Goal: Task Accomplishment & Management: Complete application form

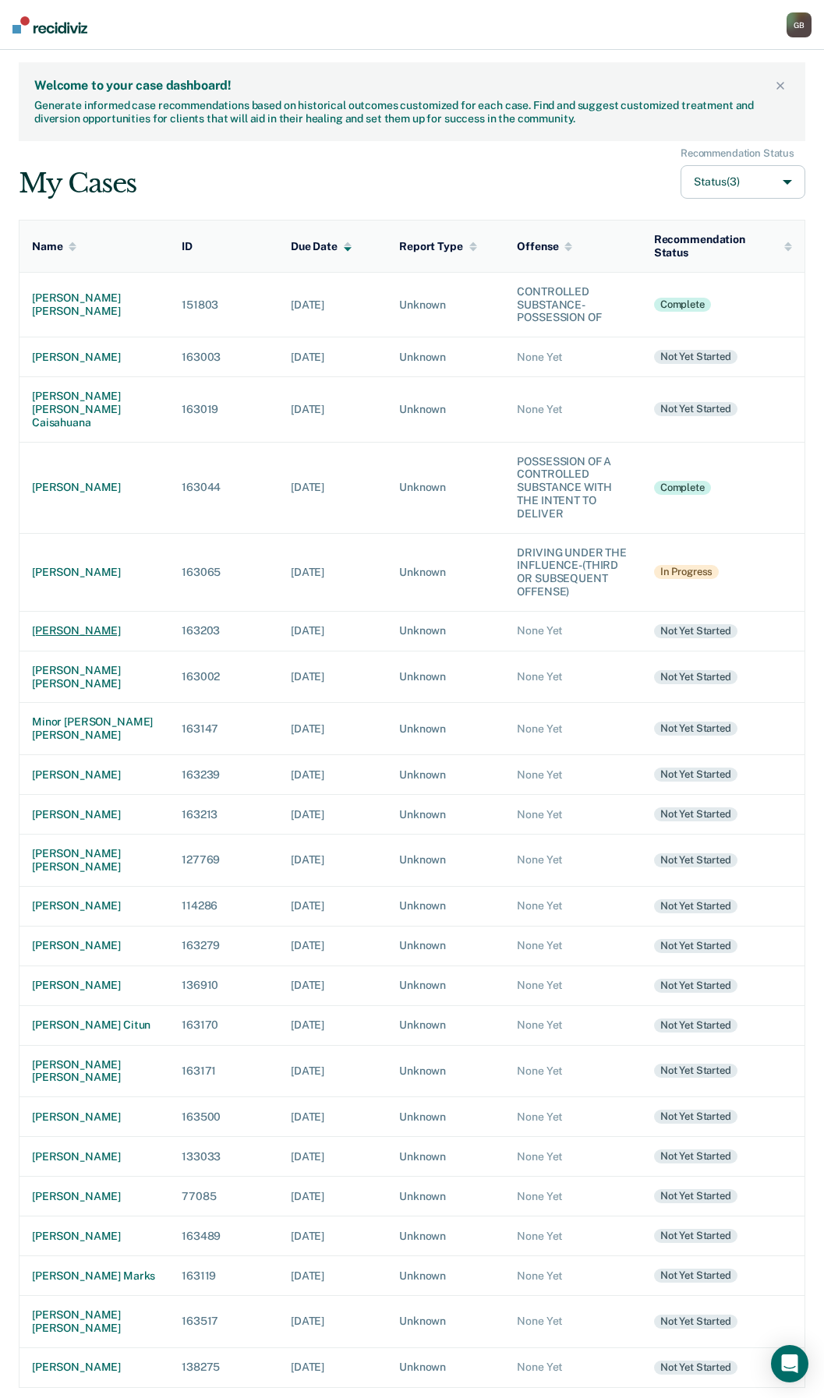
click at [84, 637] on div "[PERSON_NAME]" at bounding box center [94, 630] width 125 height 13
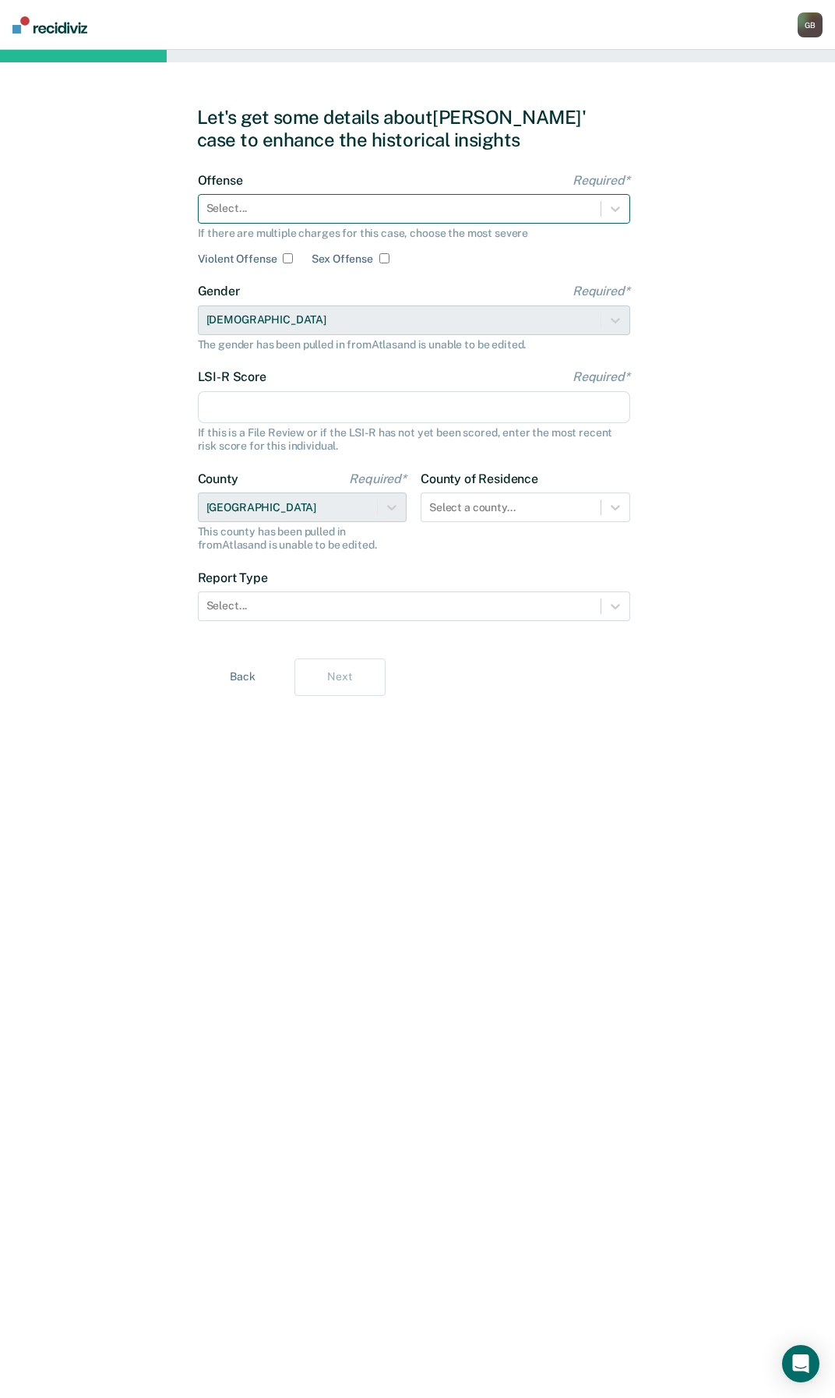
click at [229, 216] on div at bounding box center [399, 208] width 386 height 16
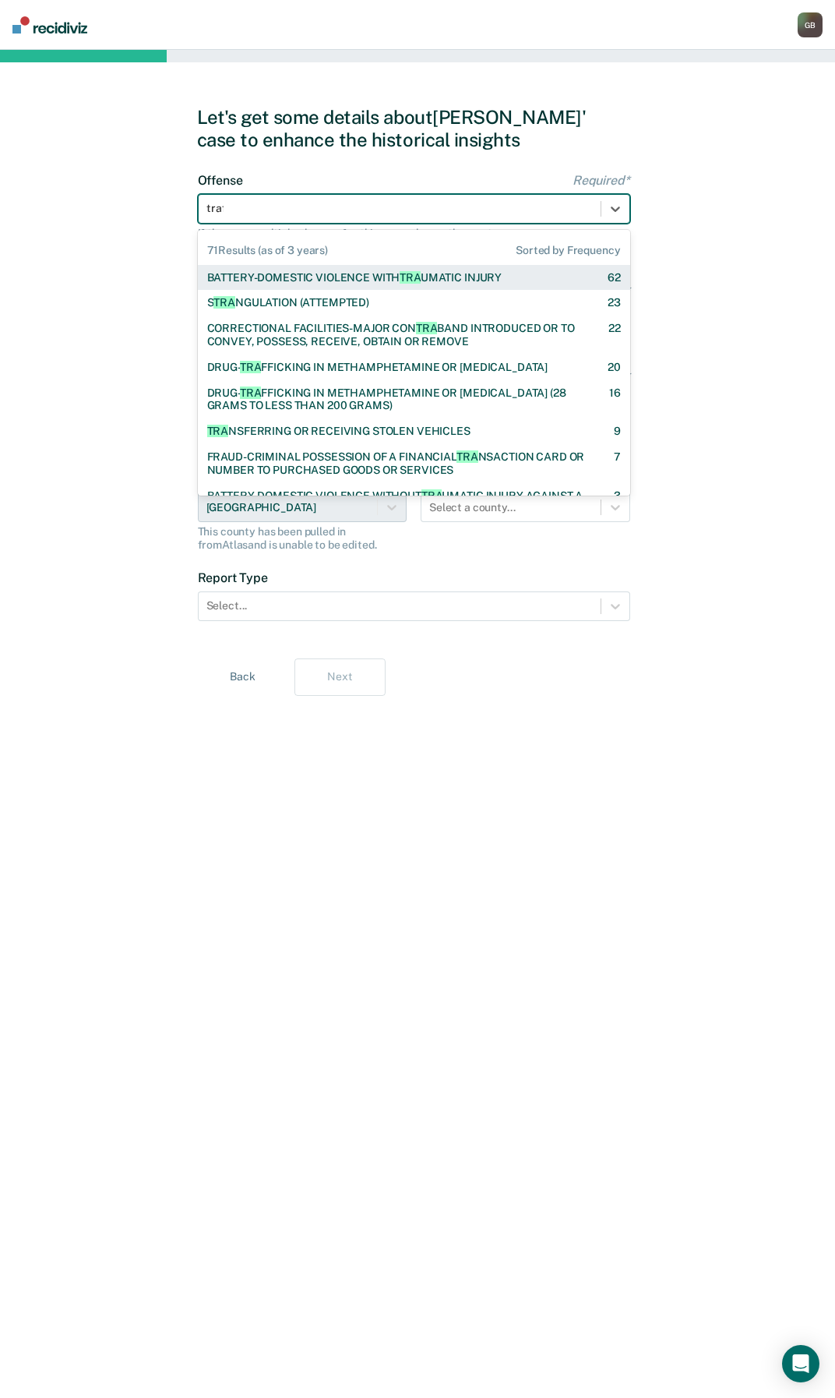
type input "traff"
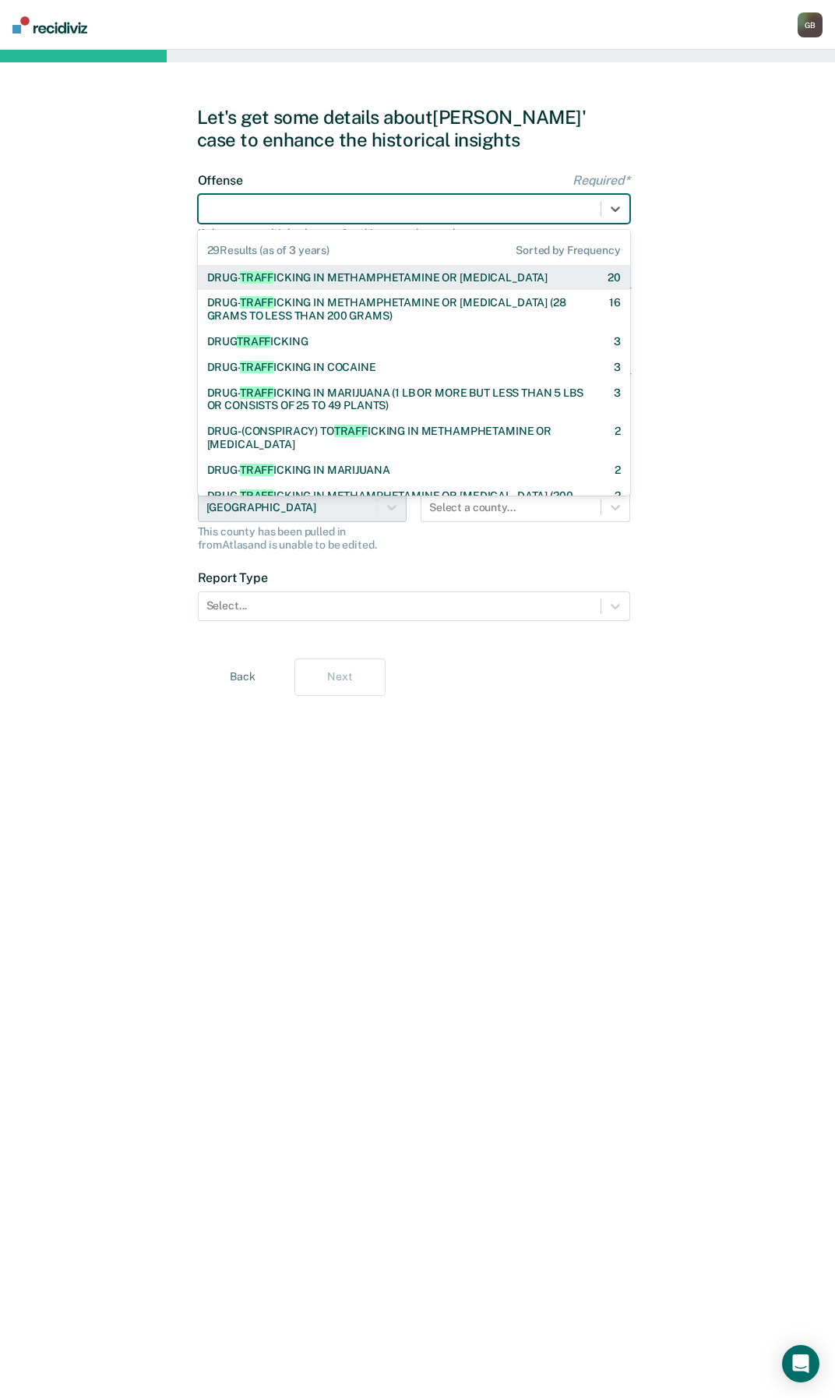
drag, startPoint x: 289, startPoint y: 213, endPoint x: 111, endPoint y: 179, distance: 180.8
click at [111, 179] on div "Let's get some details about [PERSON_NAME]' case to enhance the historical insi…" at bounding box center [417, 724] width 835 height 1348
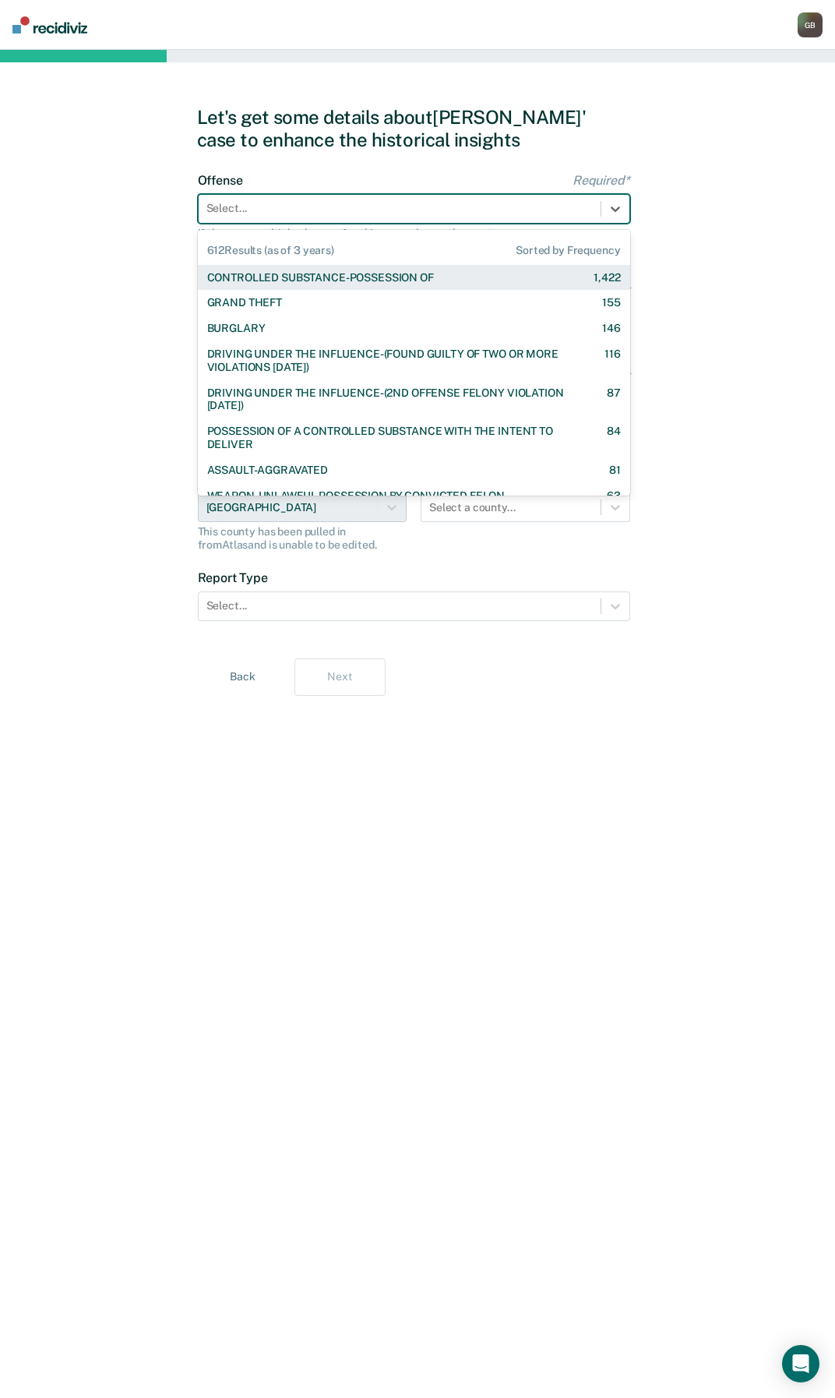
click at [276, 209] on div at bounding box center [399, 208] width 386 height 16
paste input "[PERSON_NAME] Montenegro"
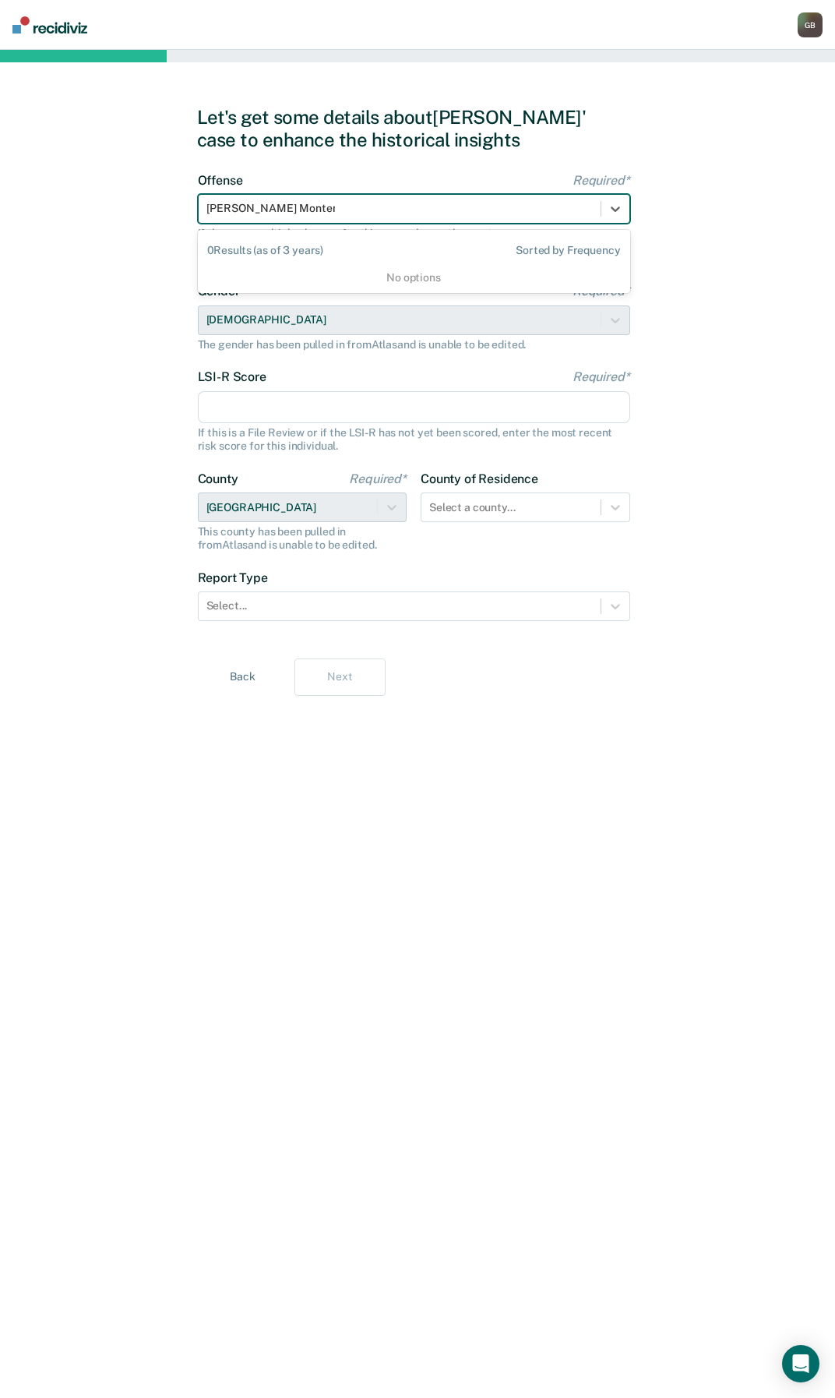
drag, startPoint x: 216, startPoint y: 190, endPoint x: 23, endPoint y: 154, distance: 196.5
click at [23, 154] on div "Let's get some details about [PERSON_NAME]' case to enhance the historical insi…" at bounding box center [417, 724] width 835 height 1348
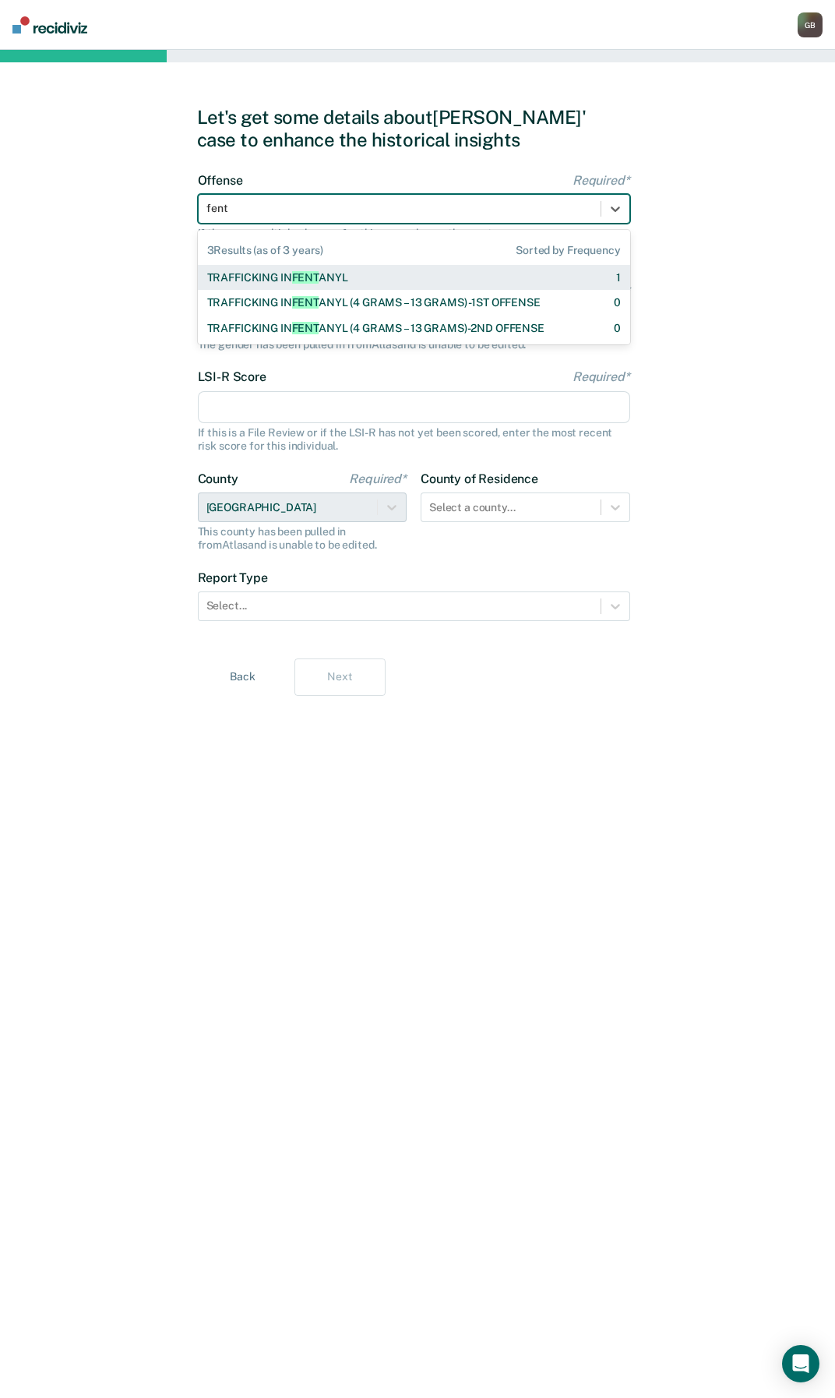
type input "fenta"
click at [431, 277] on div "TRAFFICKING IN [GEOGRAPHIC_DATA] NYL 1" at bounding box center [414, 277] width 414 height 13
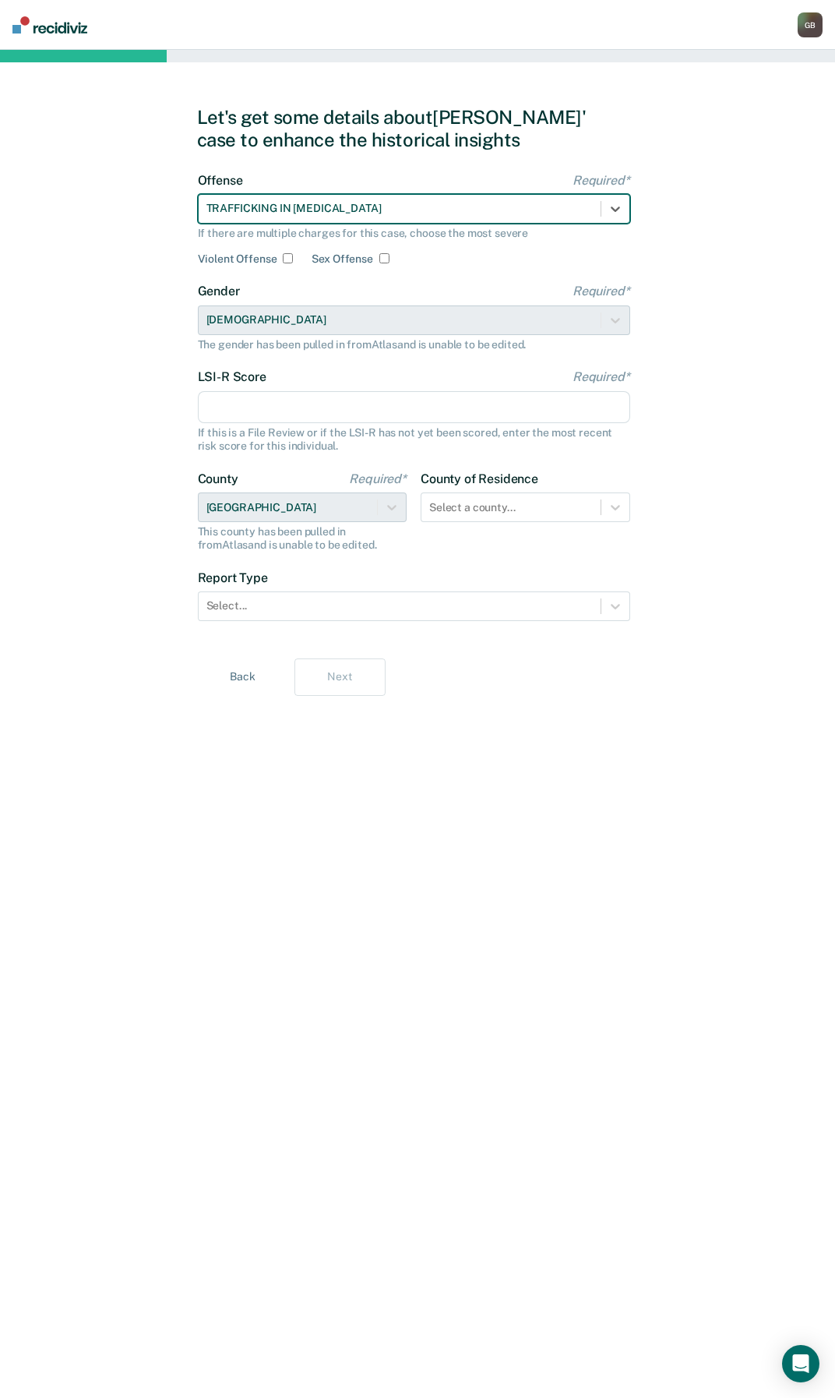
click at [504, 210] on div at bounding box center [399, 208] width 386 height 16
click at [86, 248] on div "Let's get some details about [PERSON_NAME]' case to enhance the historical insi…" at bounding box center [417, 724] width 835 height 1348
click at [256, 411] on input "LSI-R Score Required*" at bounding box center [414, 407] width 432 height 33
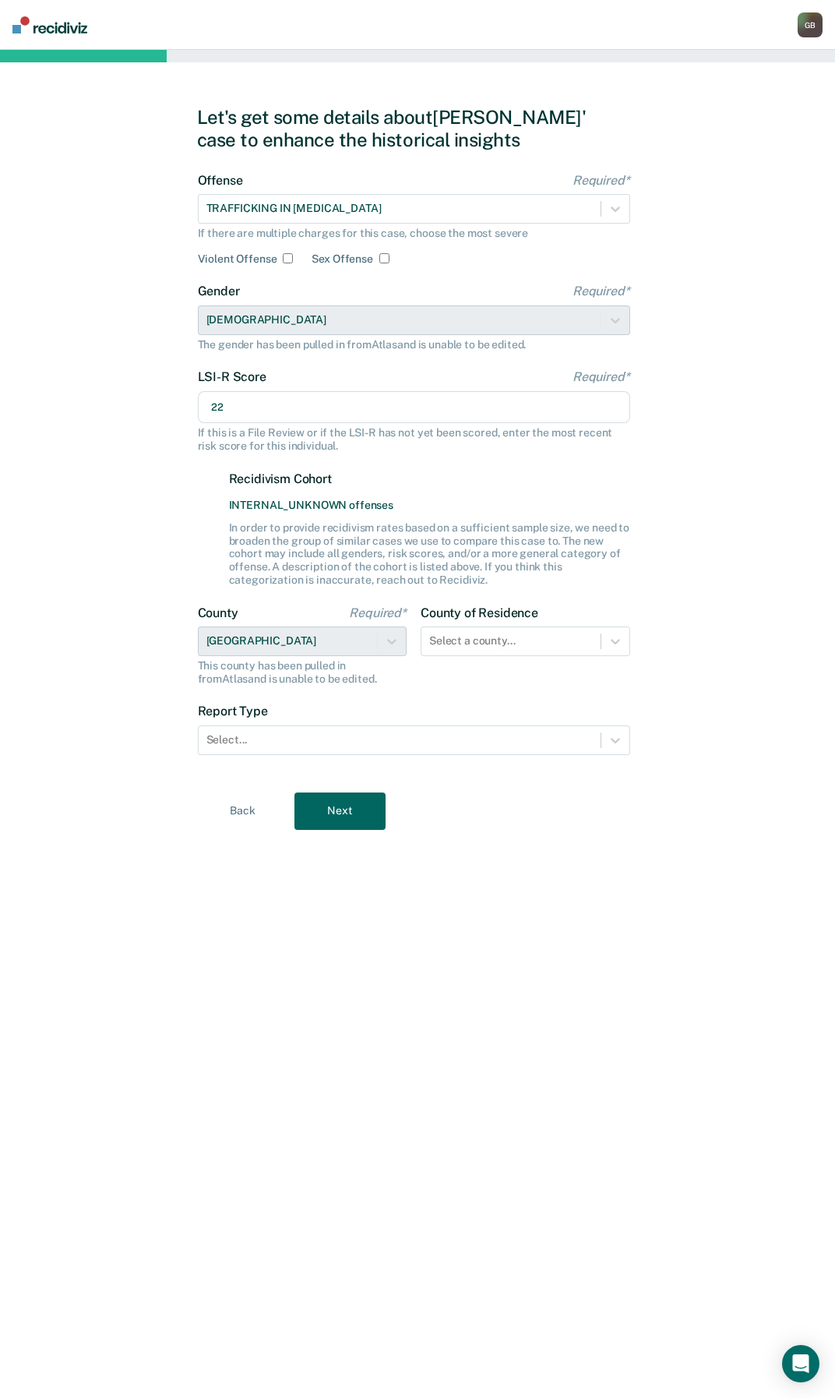
type input "22"
click at [33, 518] on div "Let's get some details about [PERSON_NAME]' case to enhance the historical insi…" at bounding box center [417, 724] width 835 height 1348
click at [587, 791] on div "Let's get some details about [PERSON_NAME]' case to enhance the historical insi…" at bounding box center [418, 724] width 442 height 1311
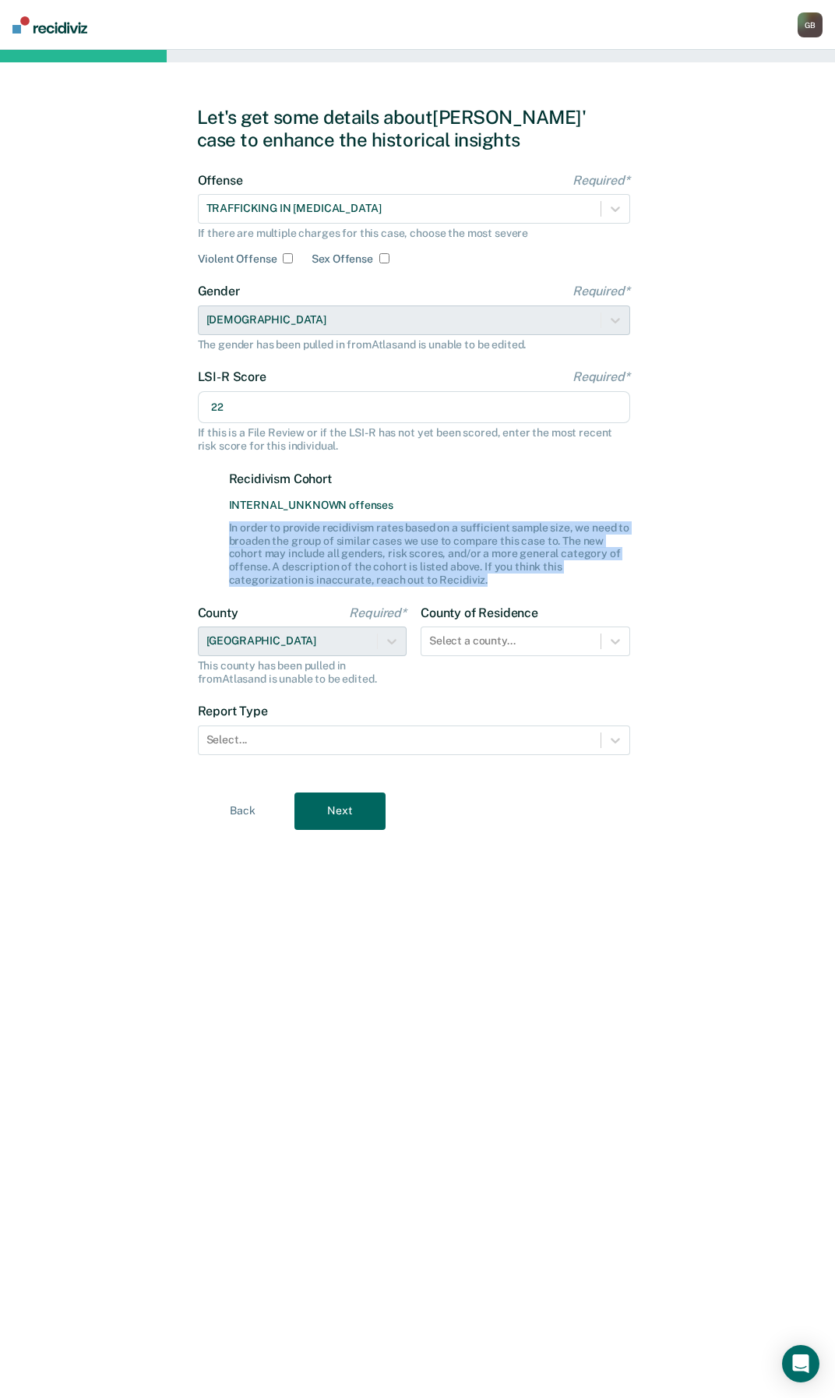
drag, startPoint x: 213, startPoint y: 531, endPoint x: 522, endPoint y: 579, distance: 313.1
click at [522, 579] on div "LSI-R Score Required* 22 If this is a File Review or if the LSI-R has not yet b…" at bounding box center [414, 477] width 432 height 217
click at [199, 527] on div "LSI-R Score Required* 22 If this is a File Review or if the LSI-R has not yet b…" at bounding box center [414, 477] width 432 height 217
drag, startPoint x: 216, startPoint y: 468, endPoint x: 520, endPoint y: 588, distance: 327.0
click at [520, 588] on form "Offense Required* TRAFFICKING IN [MEDICAL_DATA] If there are multiple charges f…" at bounding box center [414, 473] width 432 height 601
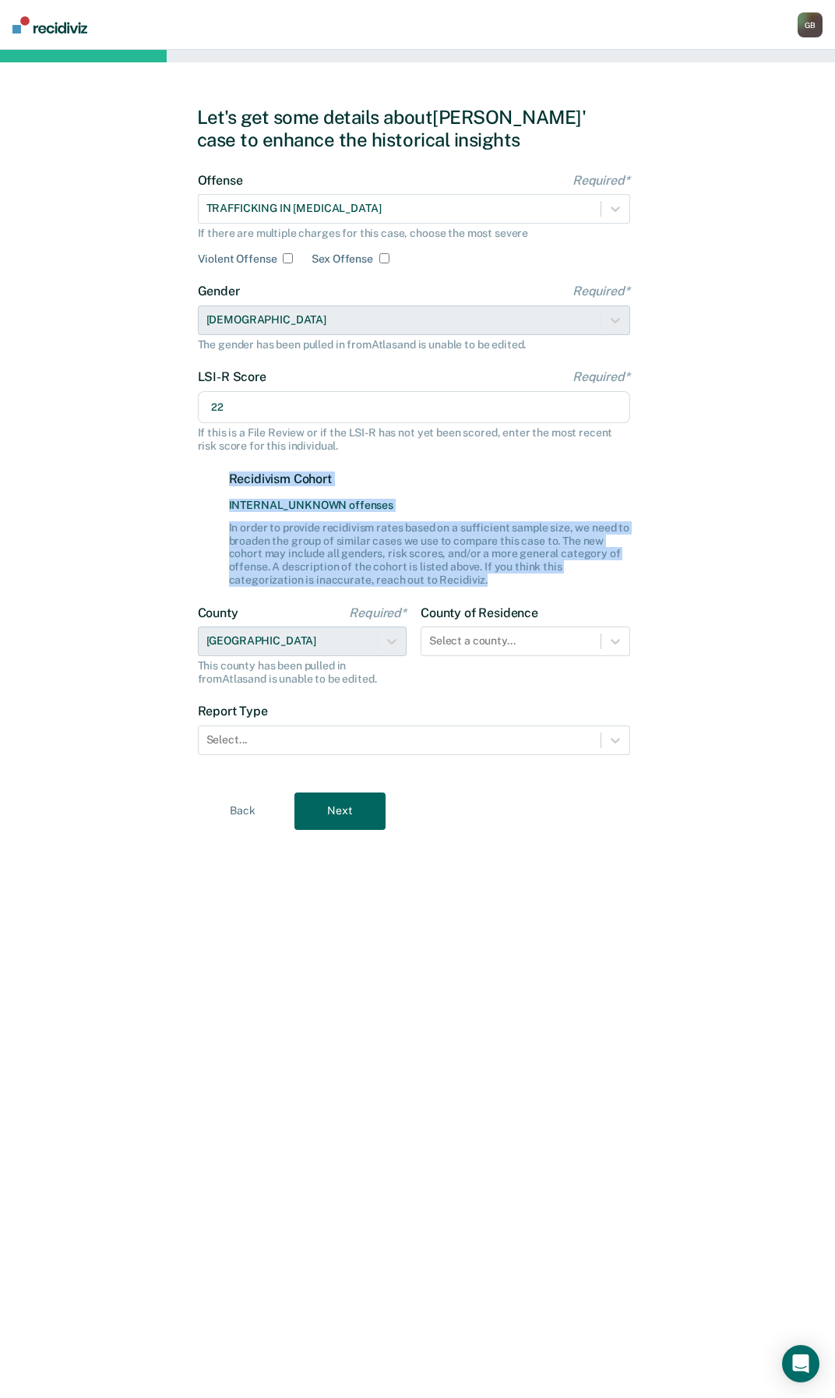
copy div "Recidivism Cohort INTERNAL_UNKNOWN offenses In order to provide recidivism rate…"
drag, startPoint x: 503, startPoint y: 637, endPoint x: 517, endPoint y: 605, distance: 34.2
click at [503, 637] on div at bounding box center [511, 641] width 164 height 16
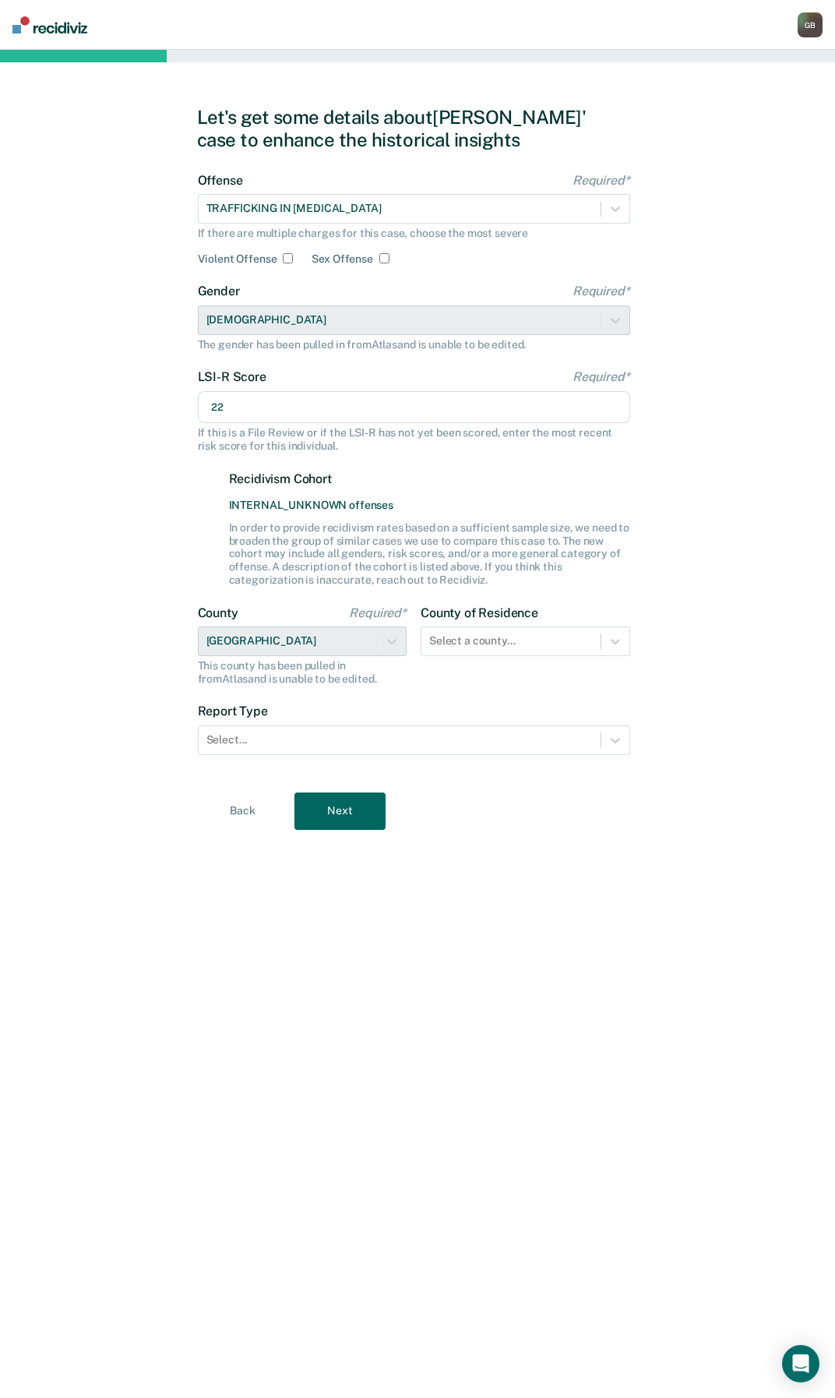
drag, startPoint x: 161, startPoint y: 575, endPoint x: 169, endPoint y: 574, distance: 7.8
click at [161, 574] on div "Let's get some details about [PERSON_NAME]' case to enhance the historical insi…" at bounding box center [417, 724] width 835 height 1348
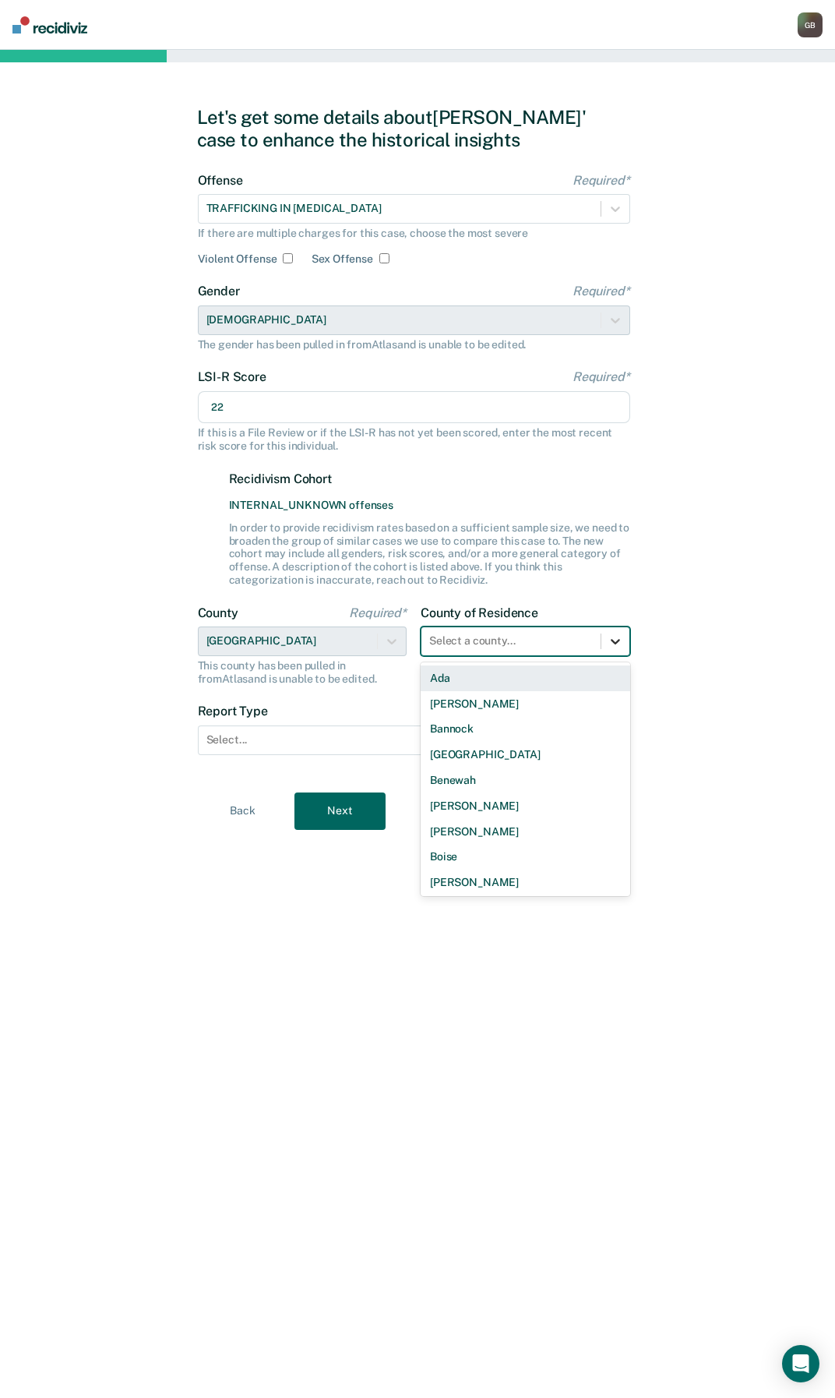
click at [616, 642] on icon at bounding box center [615, 641] width 9 height 5
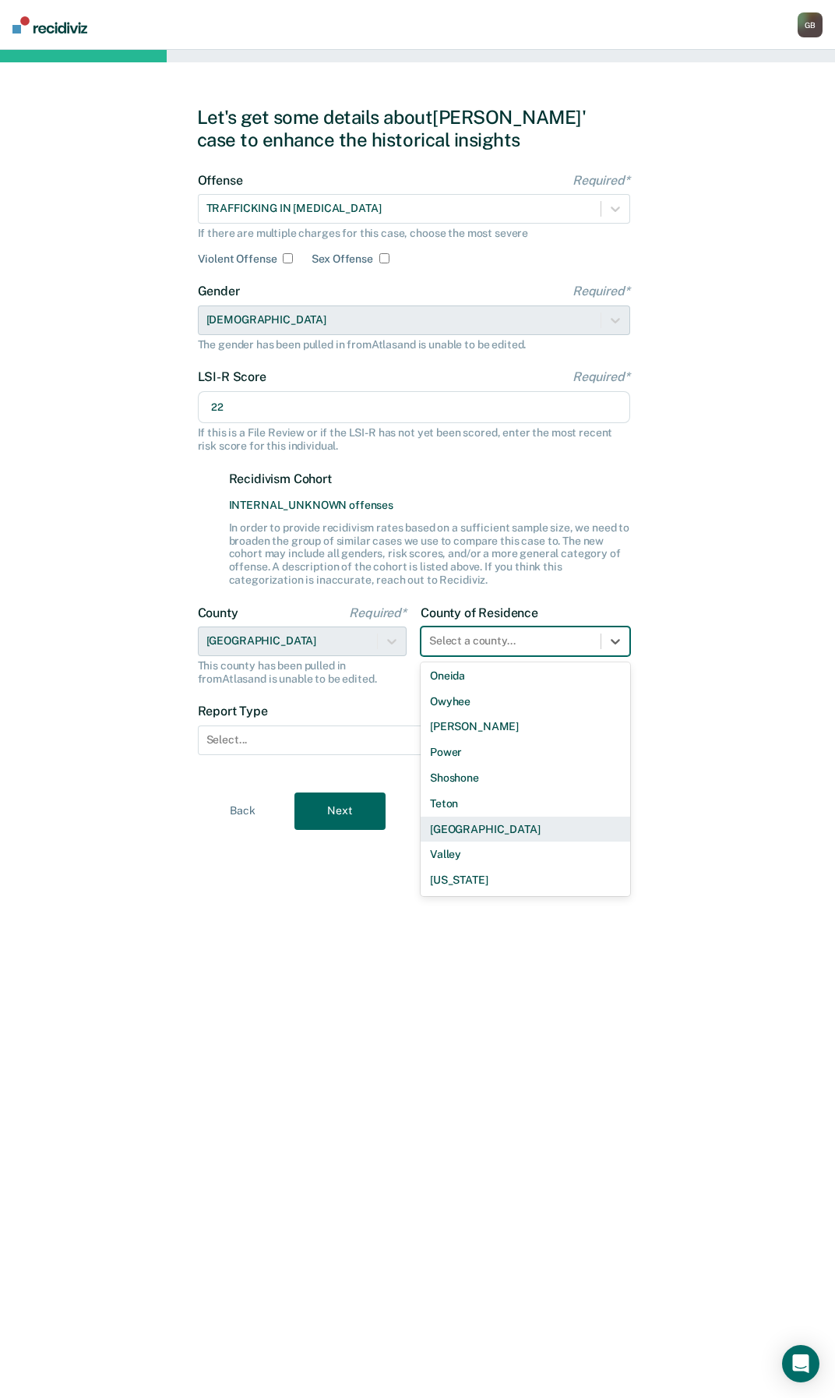
click at [513, 828] on div "[GEOGRAPHIC_DATA]" at bounding box center [526, 830] width 210 height 26
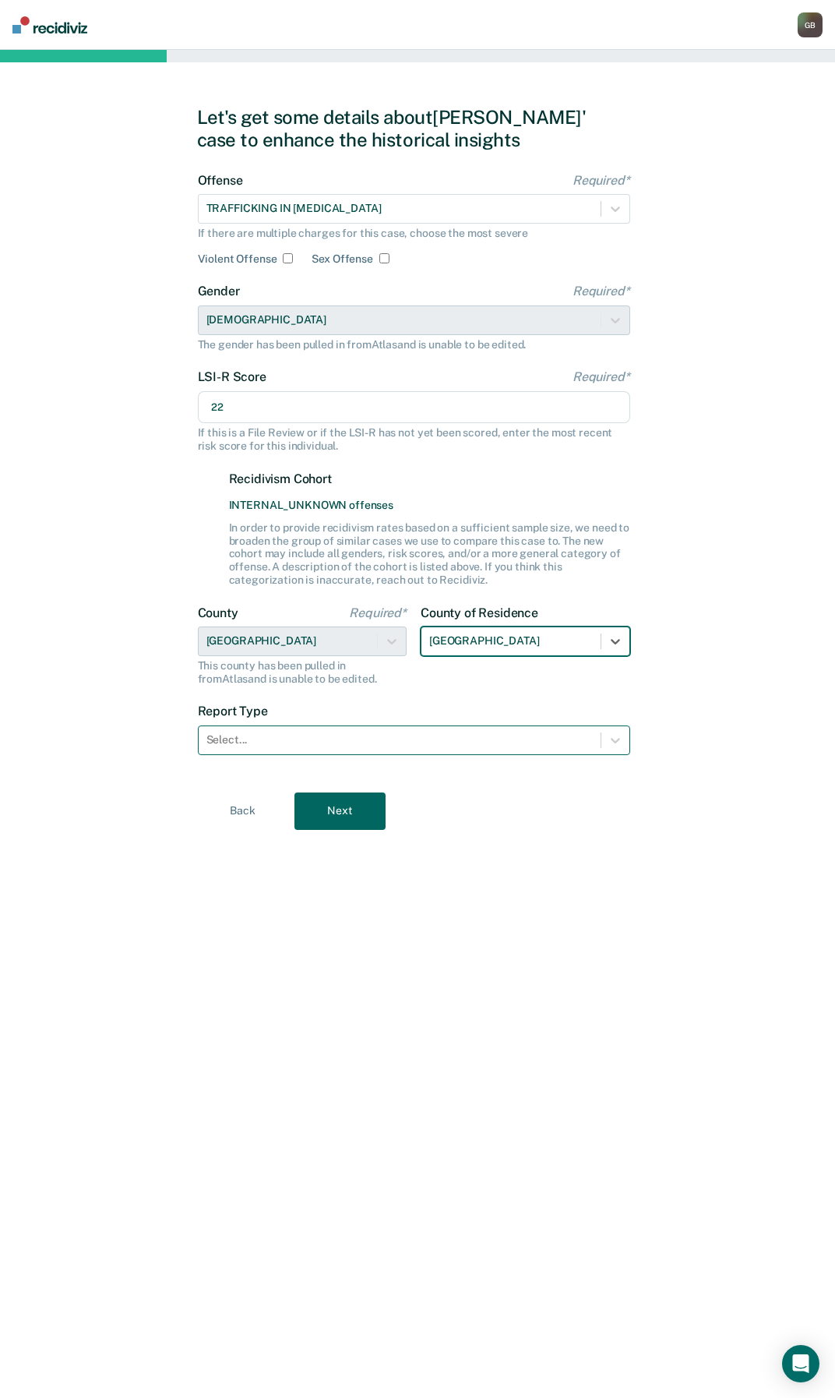
click at [388, 742] on div at bounding box center [399, 740] width 386 height 16
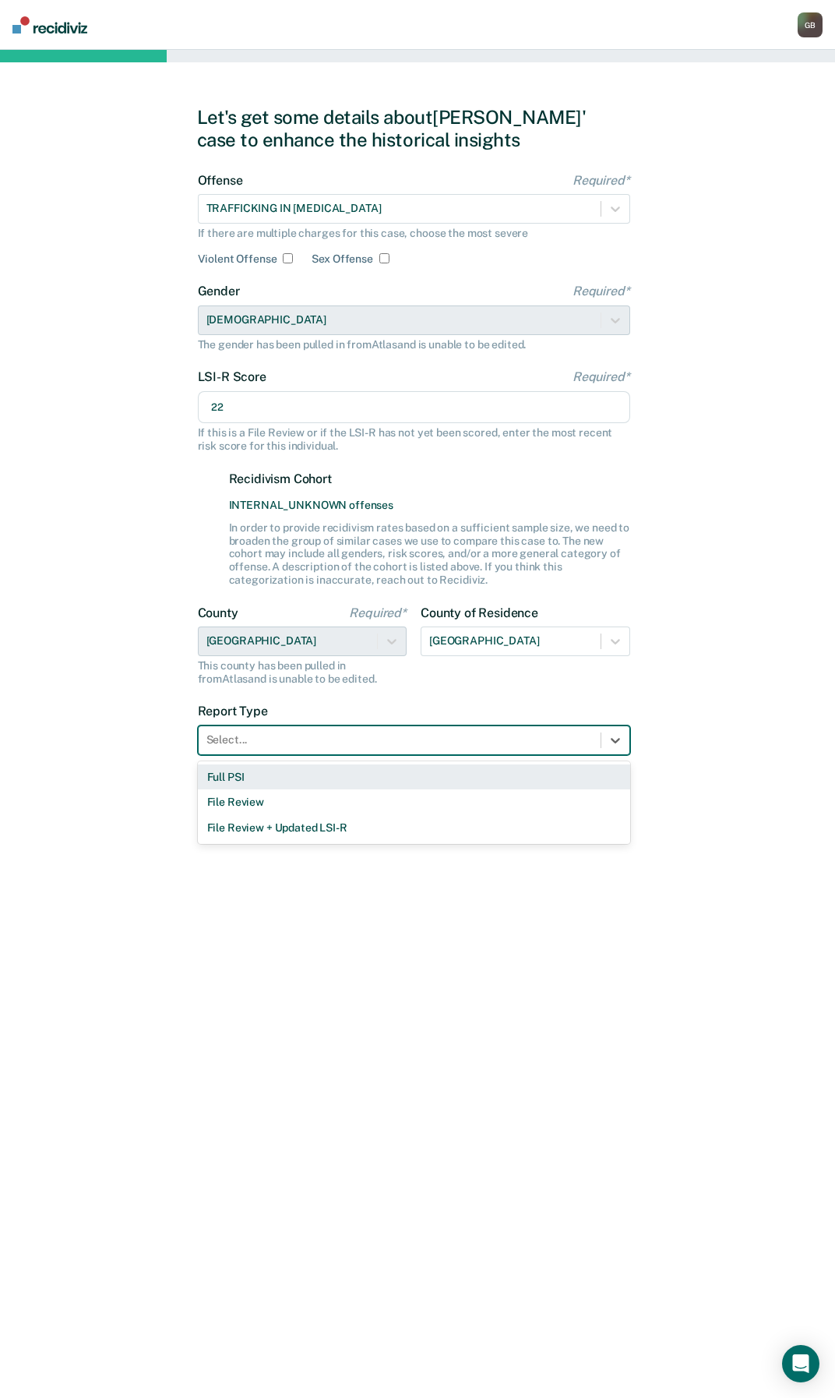
click at [343, 778] on div "Full PSI" at bounding box center [414, 777] width 432 height 26
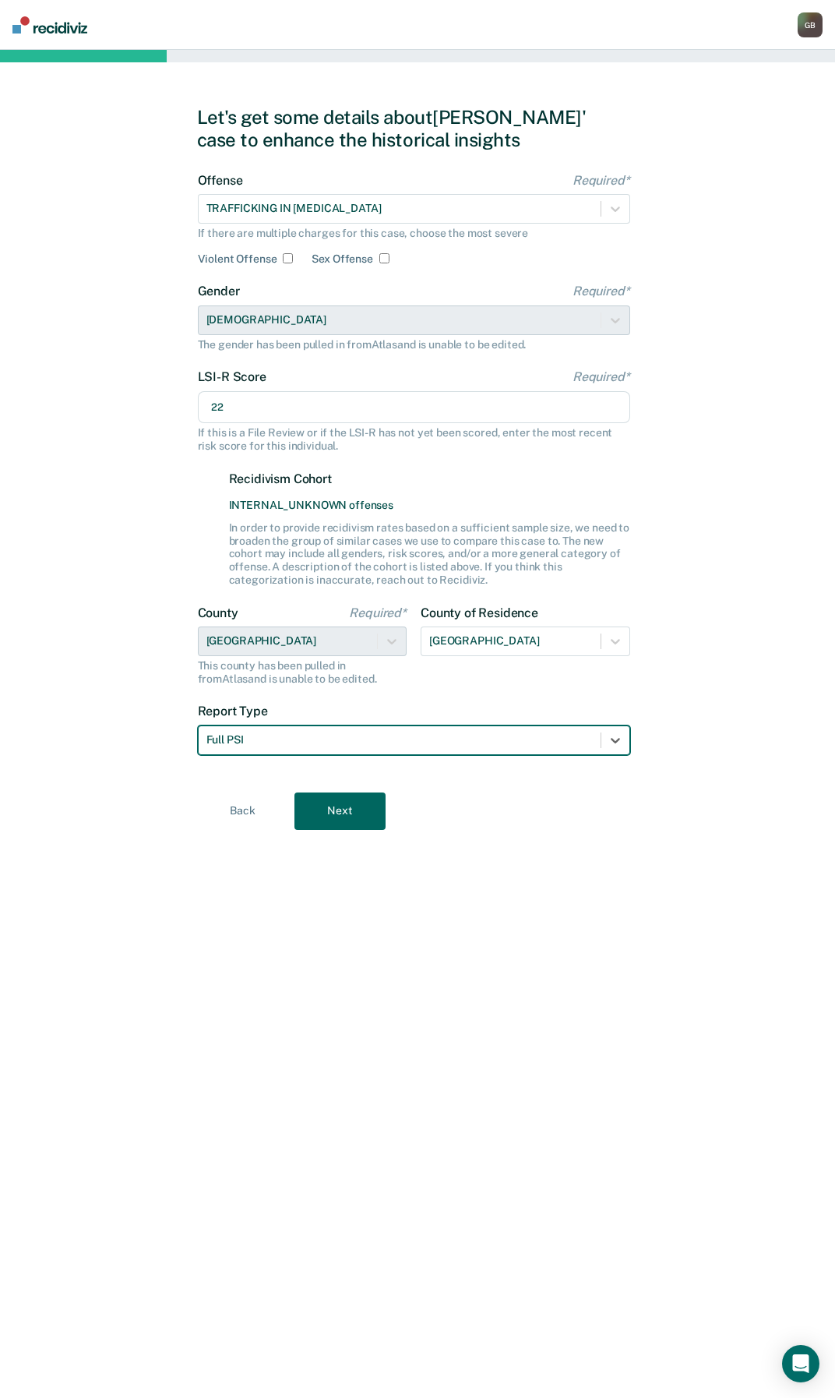
click at [355, 815] on button "Next" at bounding box center [340, 810] width 91 height 37
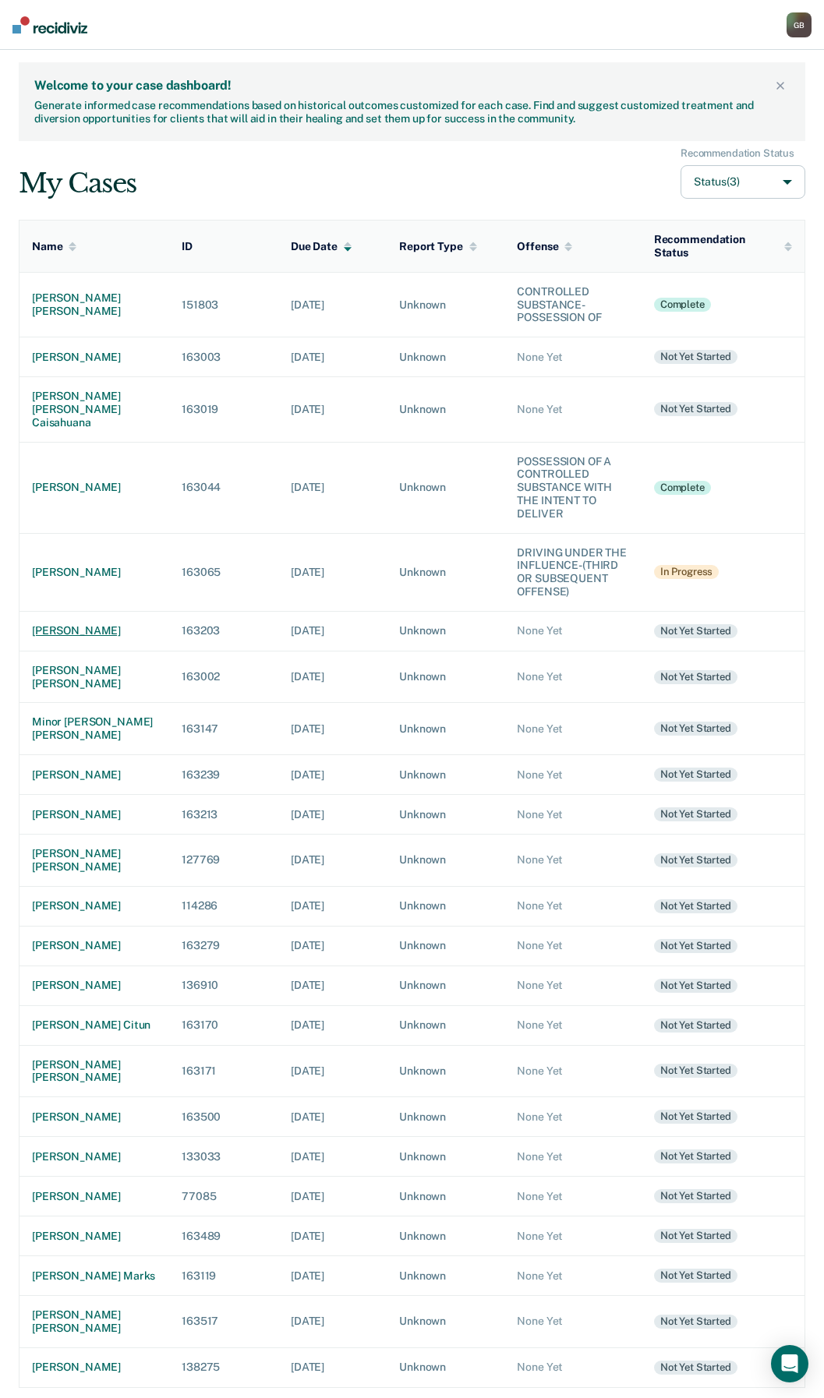
click at [74, 637] on div "[PERSON_NAME]" at bounding box center [94, 630] width 125 height 13
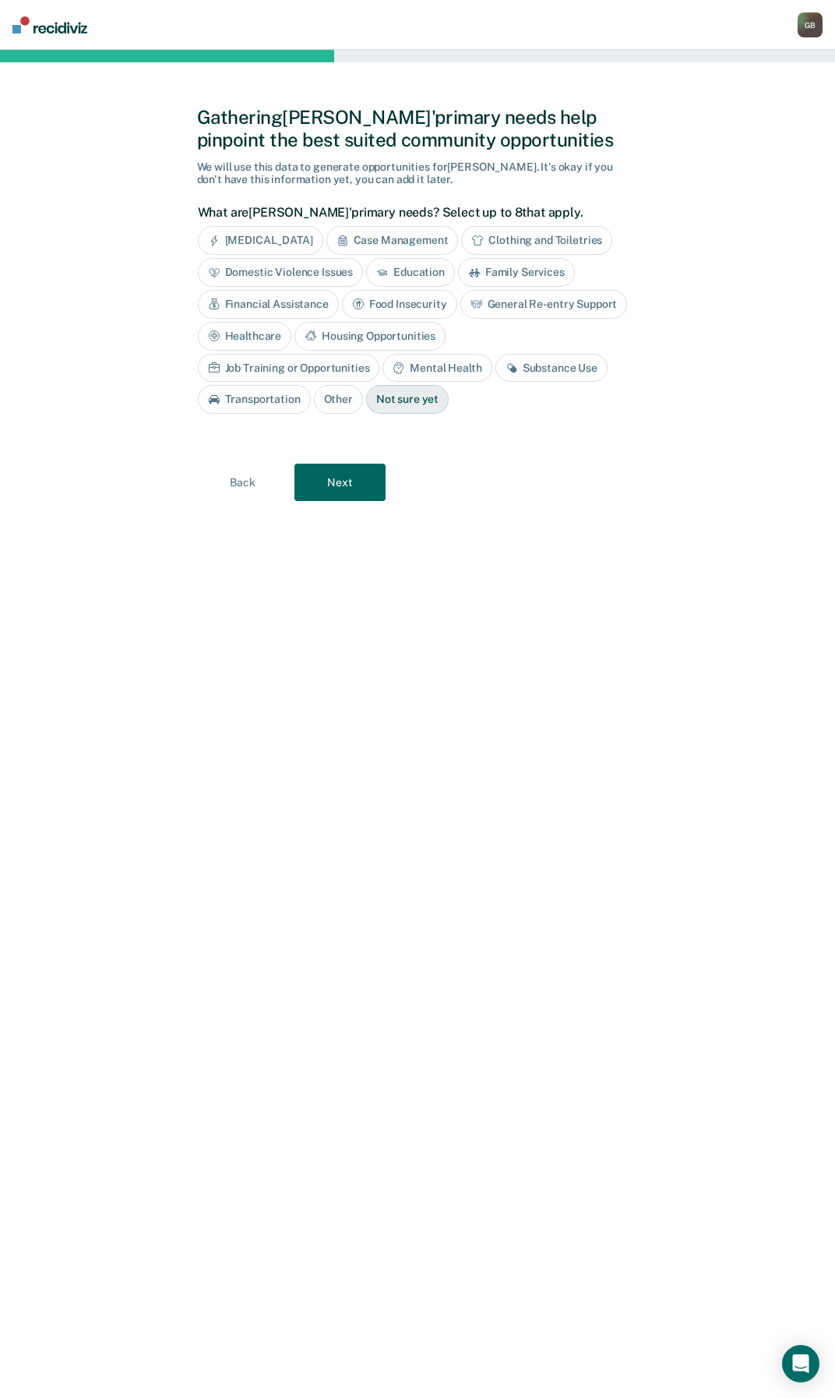
click at [366, 409] on div "Not sure yet" at bounding box center [407, 399] width 83 height 29
click at [323, 475] on button "Next" at bounding box center [340, 482] width 91 height 37
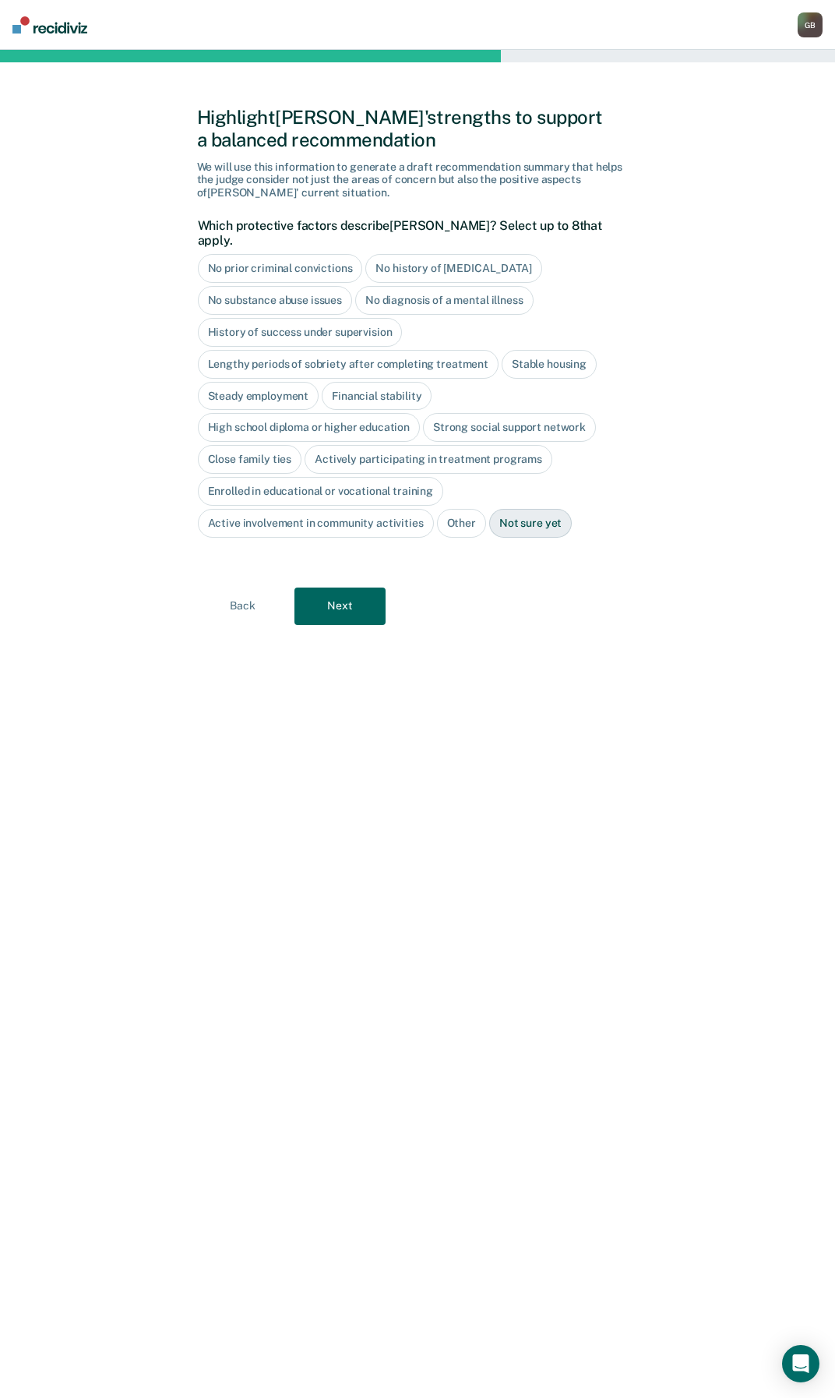
click at [335, 255] on div "No prior criminal convictions" at bounding box center [280, 268] width 165 height 29
click at [414, 254] on div "No history of [MEDICAL_DATA]" at bounding box center [471, 268] width 176 height 29
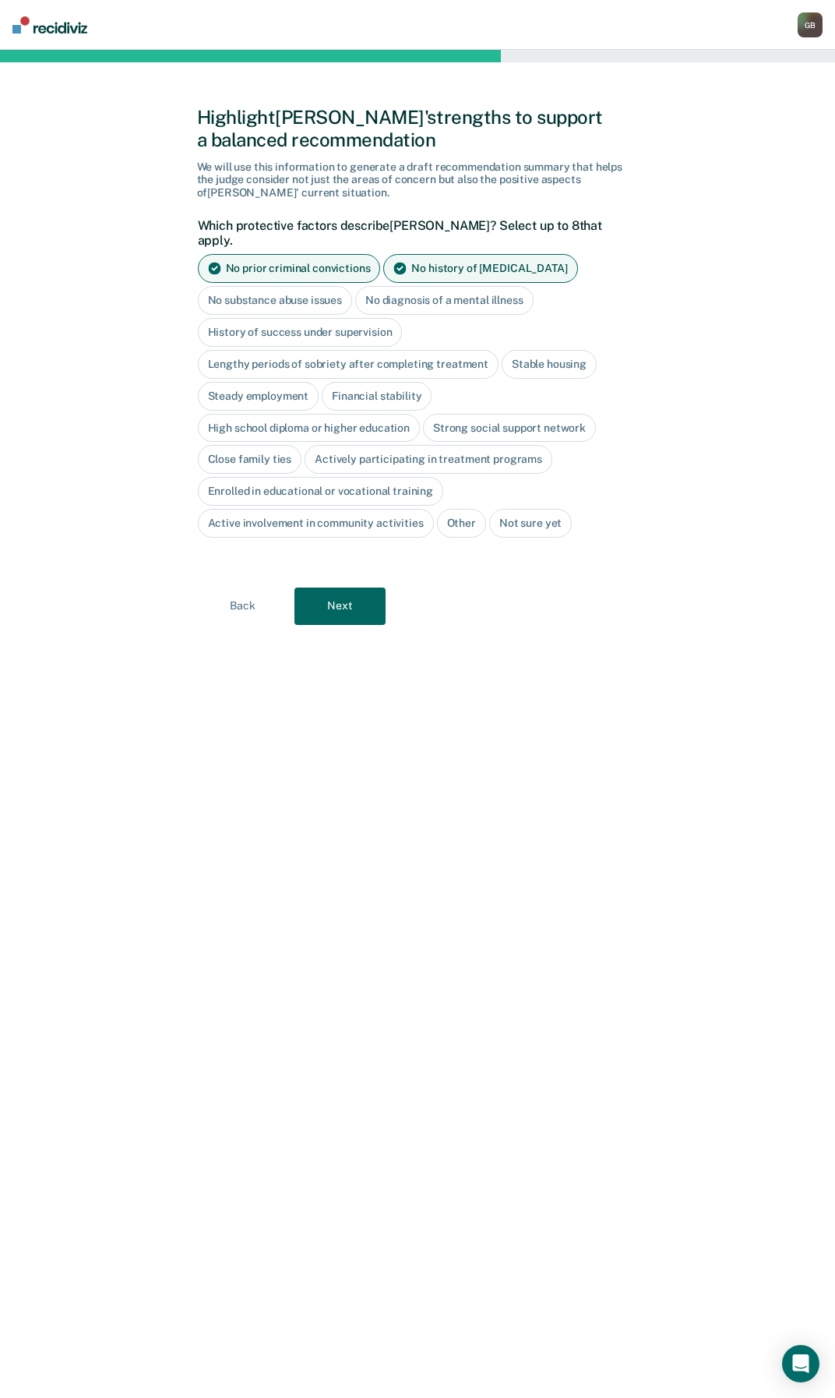
click at [398, 286] on div "No diagnosis of a mental illness" at bounding box center [444, 300] width 178 height 29
click at [355, 599] on button "Next" at bounding box center [340, 605] width 91 height 37
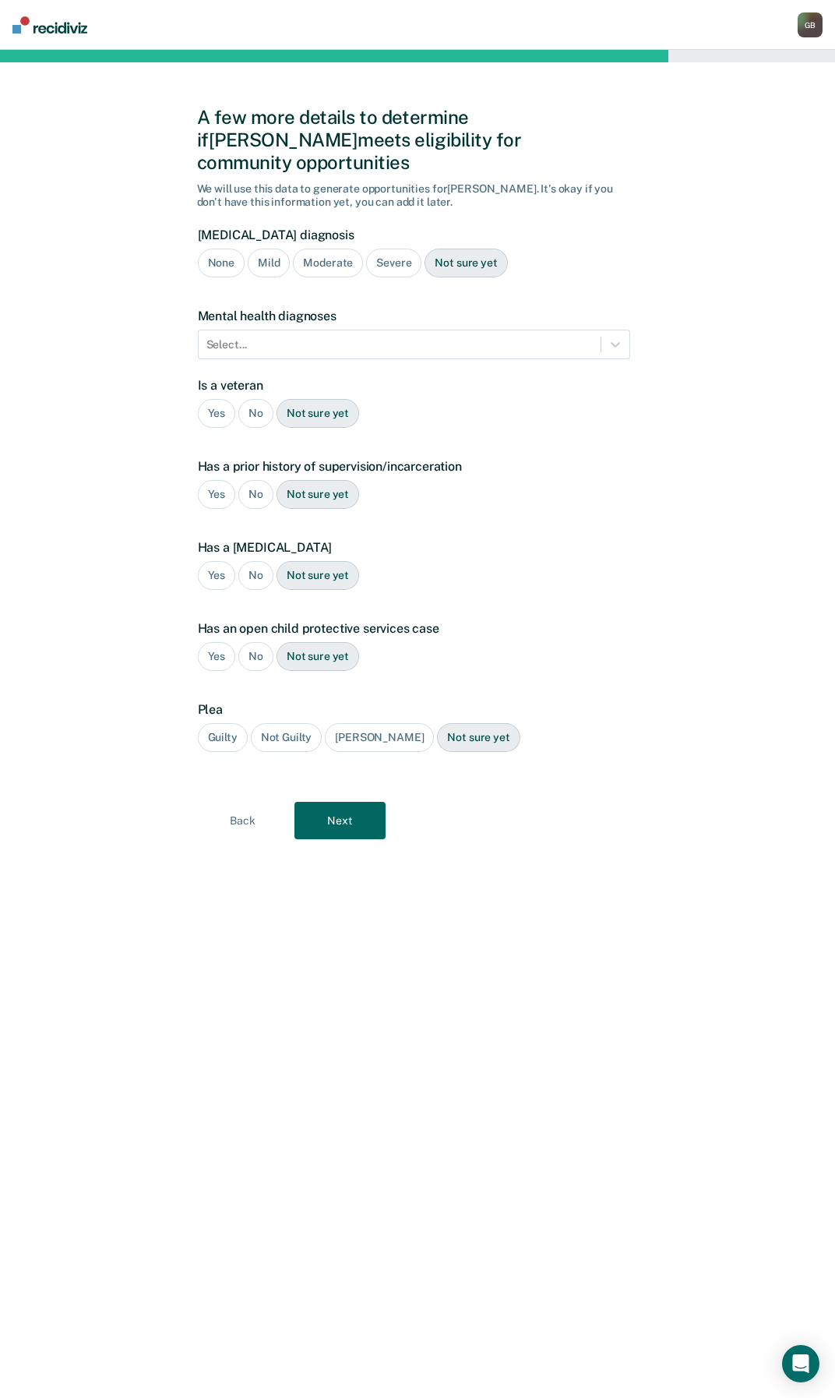
click at [224, 249] on div "None" at bounding box center [221, 263] width 47 height 29
click at [239, 337] on div at bounding box center [399, 345] width 386 height 16
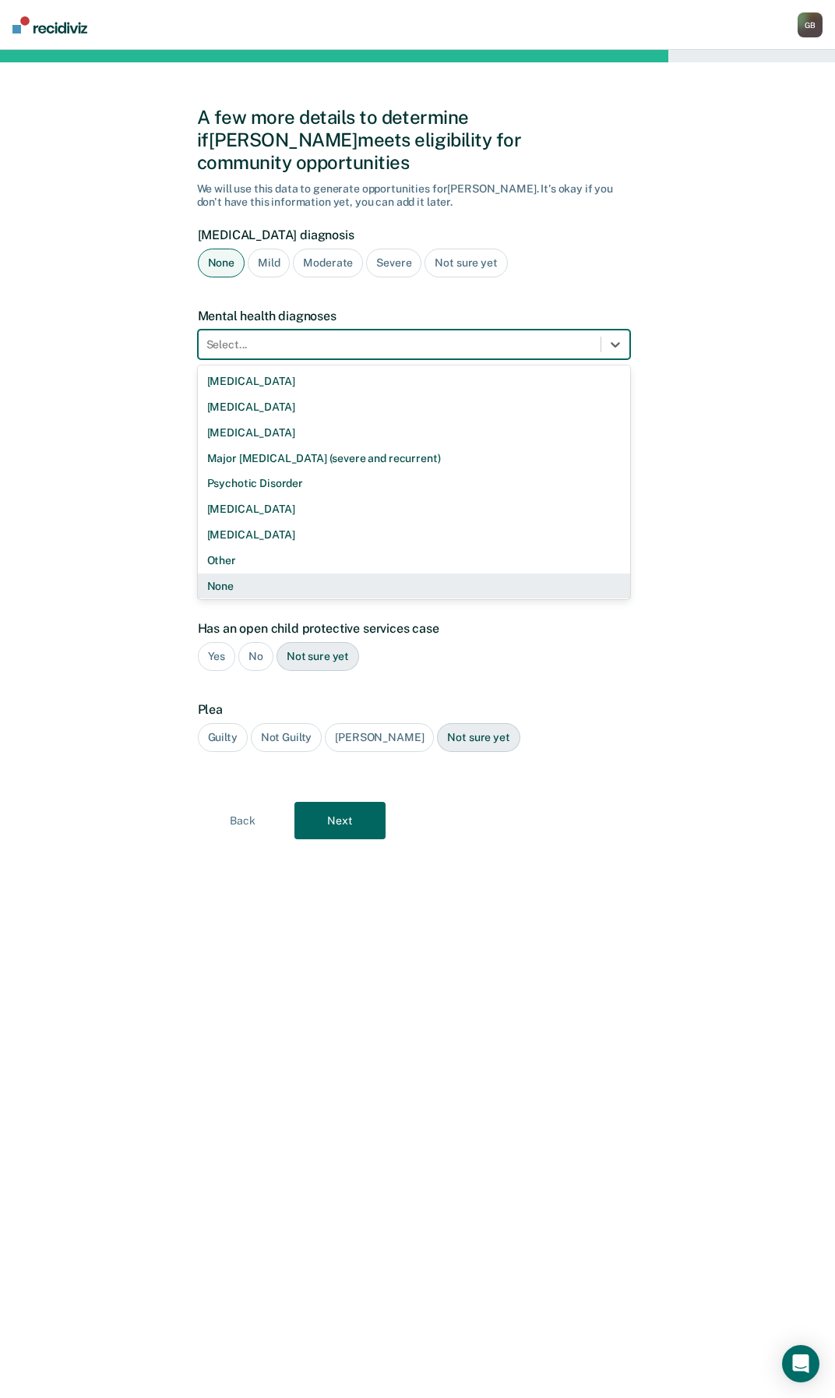
click at [243, 574] on div "None" at bounding box center [414, 586] width 432 height 26
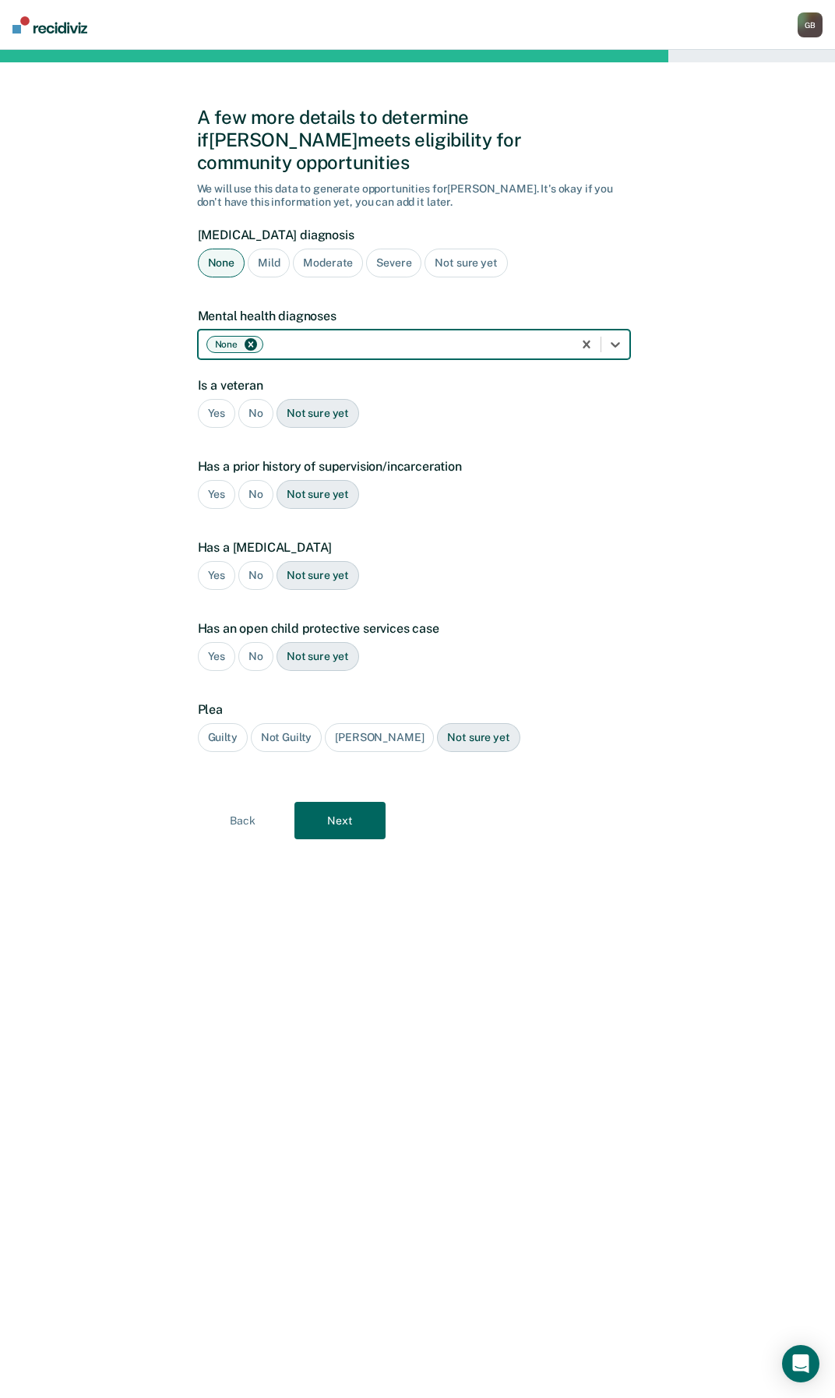
click at [250, 399] on div "No" at bounding box center [255, 413] width 35 height 29
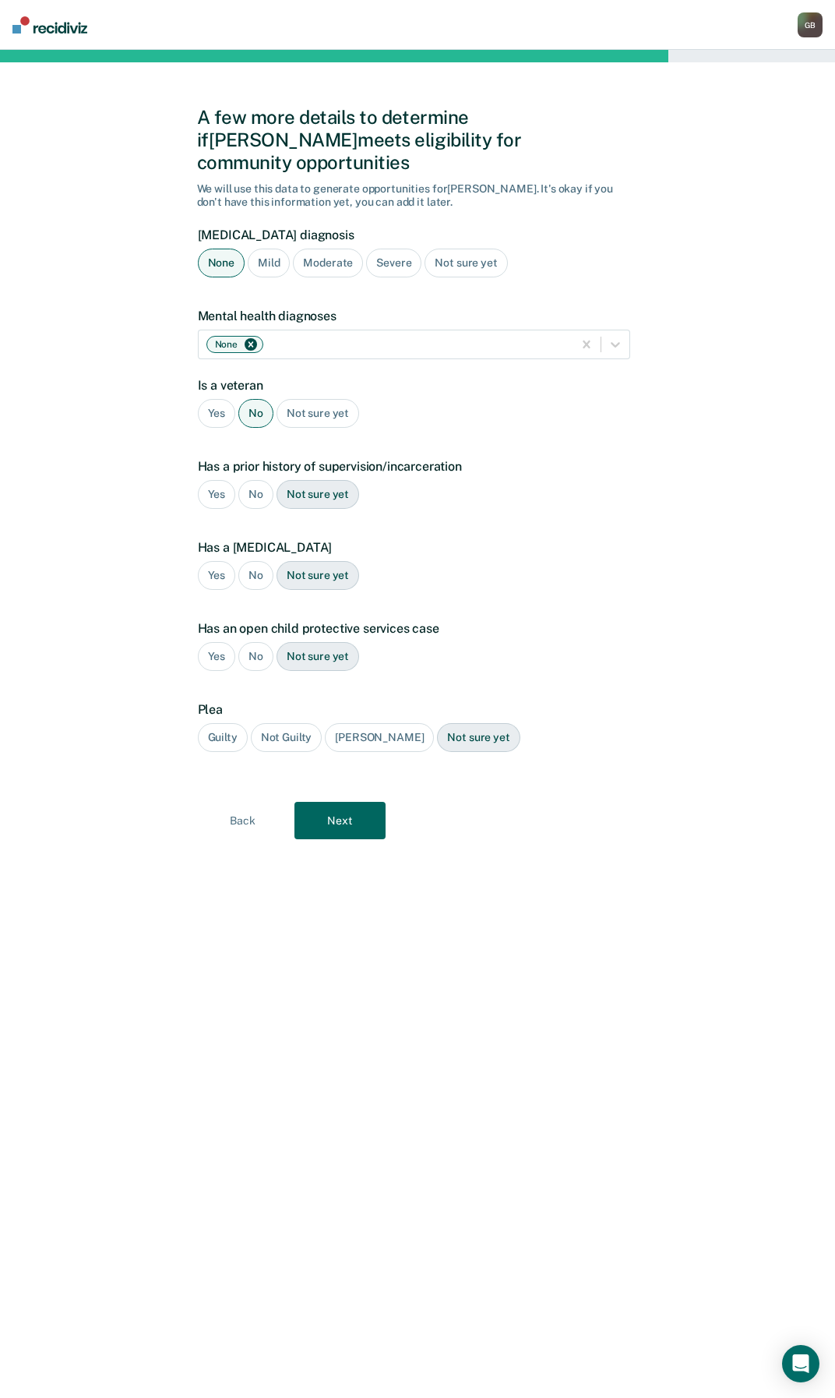
click at [254, 480] on div "No" at bounding box center [255, 494] width 35 height 29
drag, startPoint x: 258, startPoint y: 550, endPoint x: 256, endPoint y: 612, distance: 62.4
click at [257, 561] on div "No" at bounding box center [255, 575] width 35 height 29
click at [259, 642] on div "No" at bounding box center [255, 656] width 35 height 29
click at [227, 723] on div "Guilty" at bounding box center [223, 737] width 50 height 29
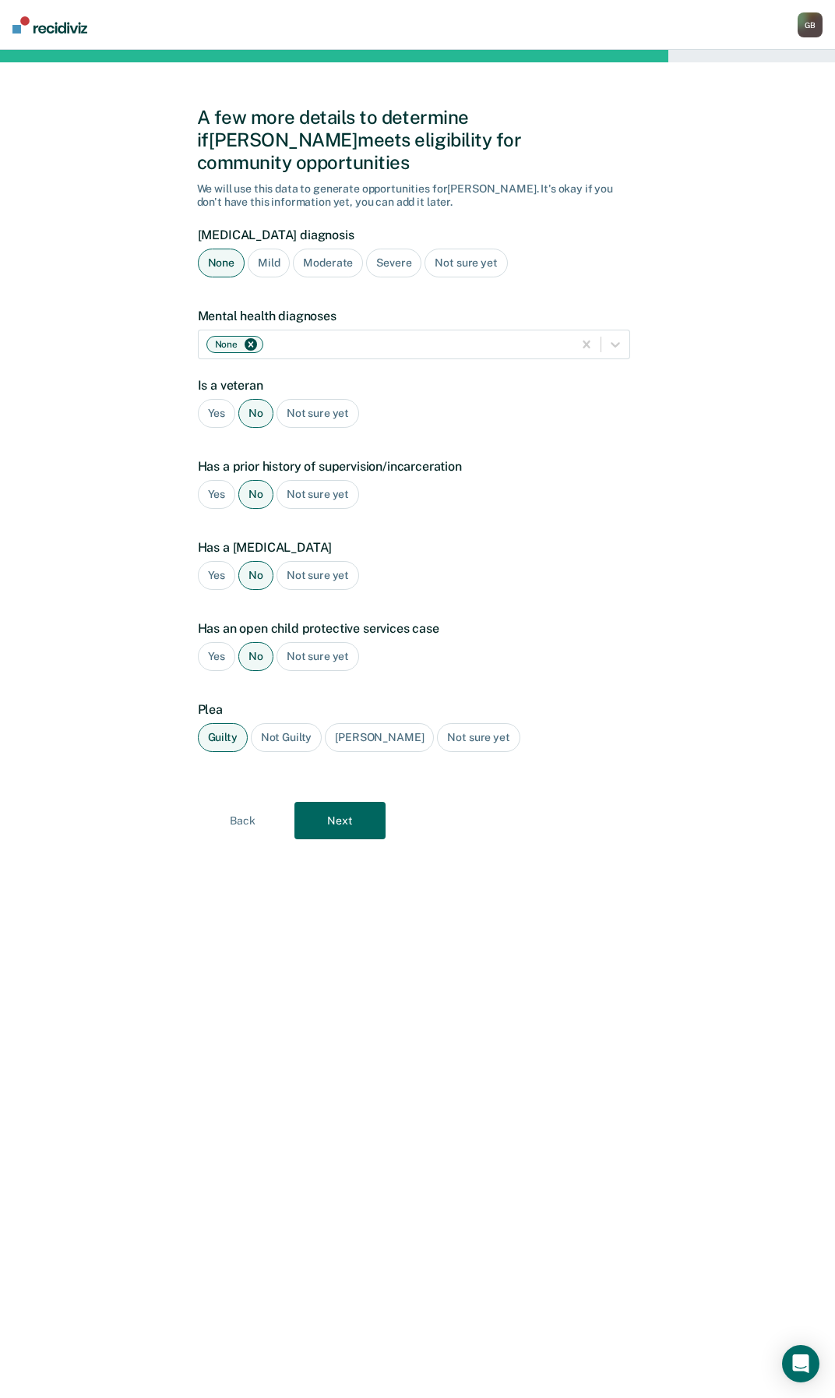
click at [326, 802] on button "Next" at bounding box center [340, 820] width 91 height 37
